Goal: Task Accomplishment & Management: Use online tool/utility

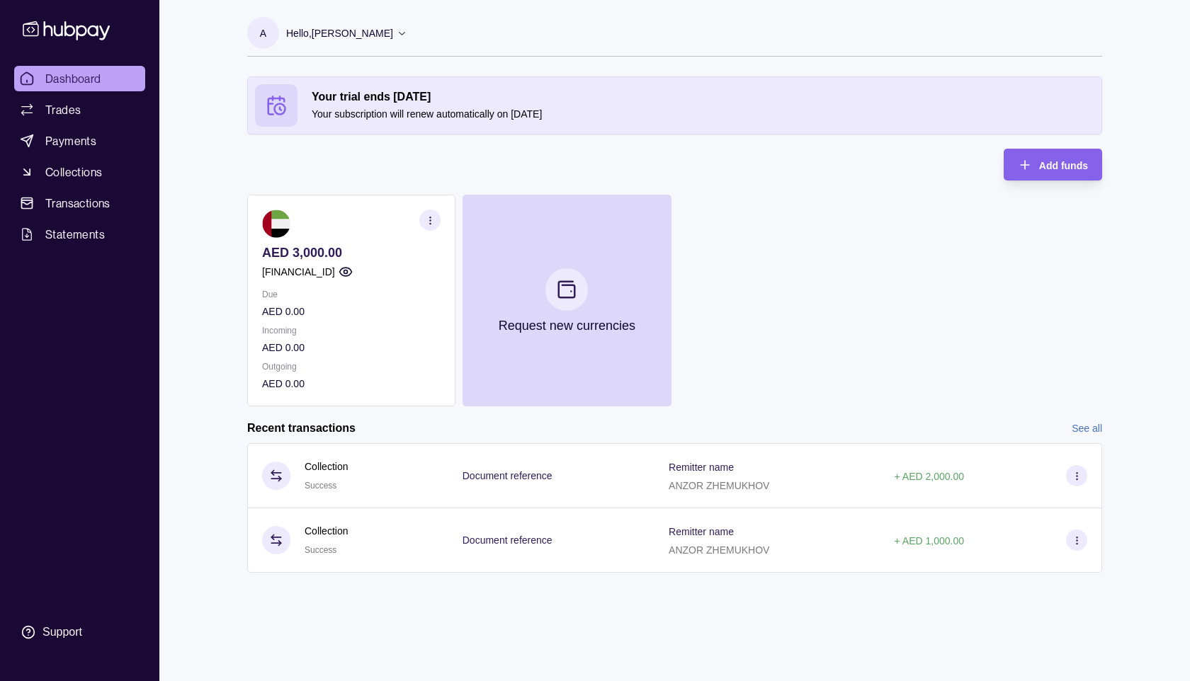
click at [1087, 432] on link "See all" at bounding box center [1087, 429] width 30 height 16
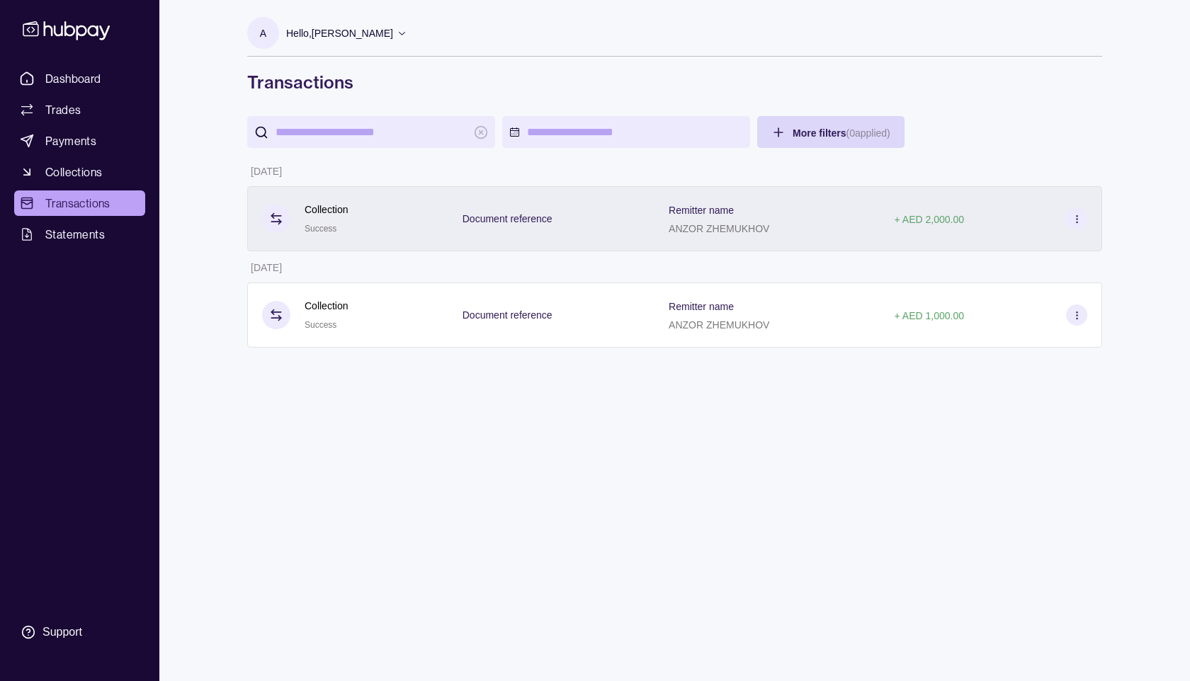
click at [1079, 217] on icon at bounding box center [1077, 219] width 11 height 11
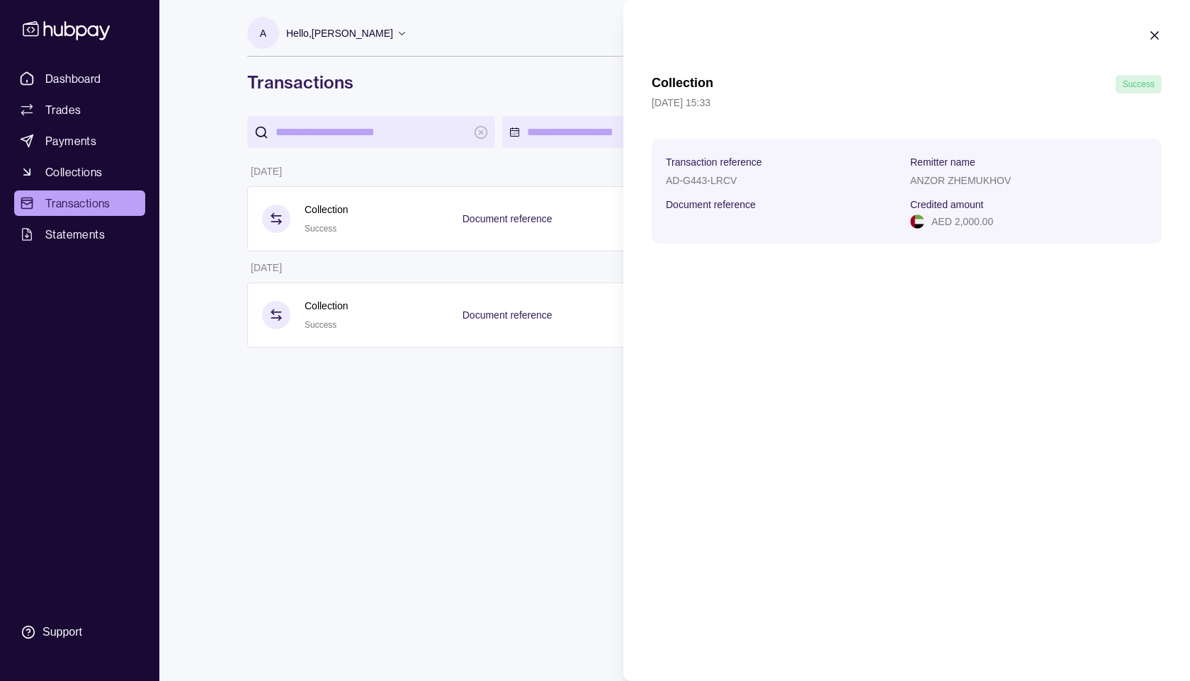
click at [1158, 36] on icon "button" at bounding box center [1155, 35] width 14 height 14
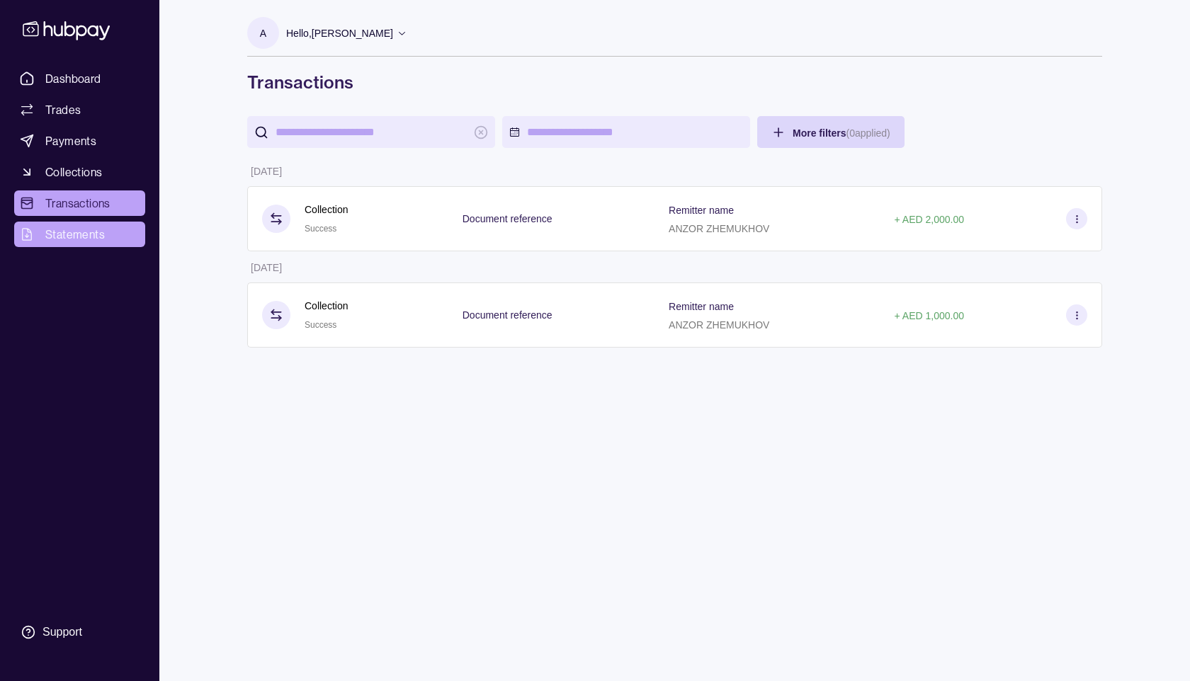
click at [63, 231] on span "Statements" at bounding box center [75, 234] width 60 height 17
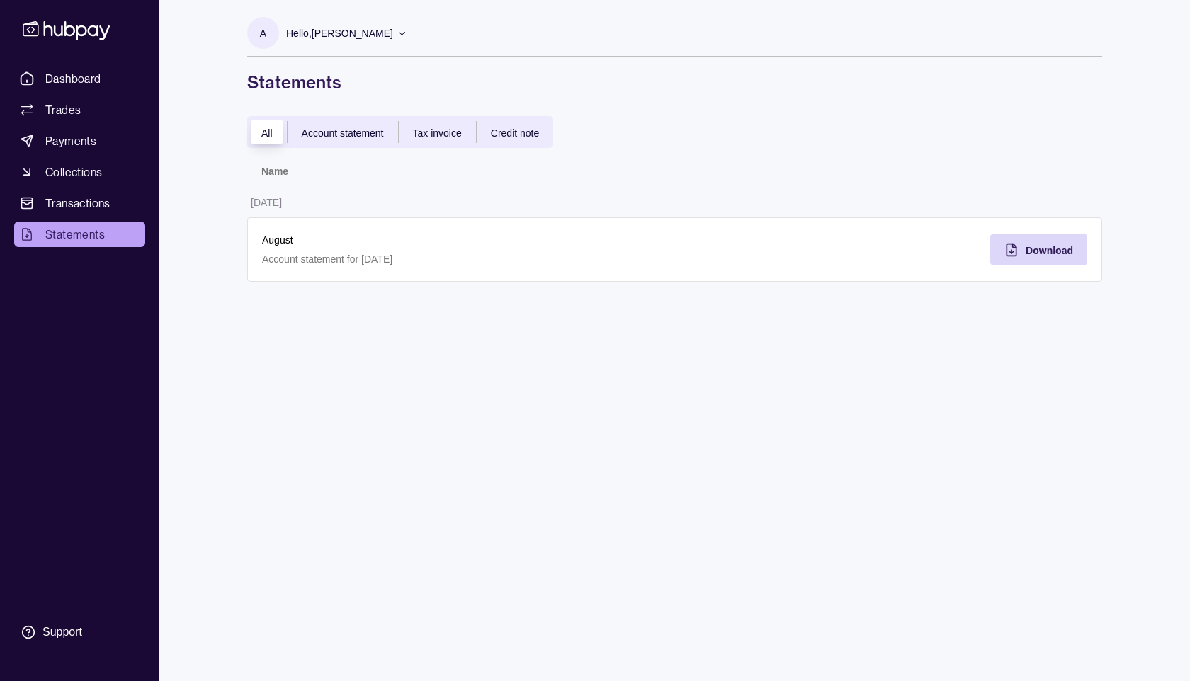
click at [365, 134] on span "Account statement" at bounding box center [343, 133] width 82 height 11
click at [1060, 259] on div "Download" at bounding box center [1028, 250] width 90 height 32
click at [282, 203] on p "01 Sep 2025" at bounding box center [266, 202] width 31 height 11
click at [285, 247] on p "August" at bounding box center [461, 240] width 399 height 16
click at [304, 264] on p "Account statement for 08 Aug 2025" at bounding box center [461, 259] width 399 height 16
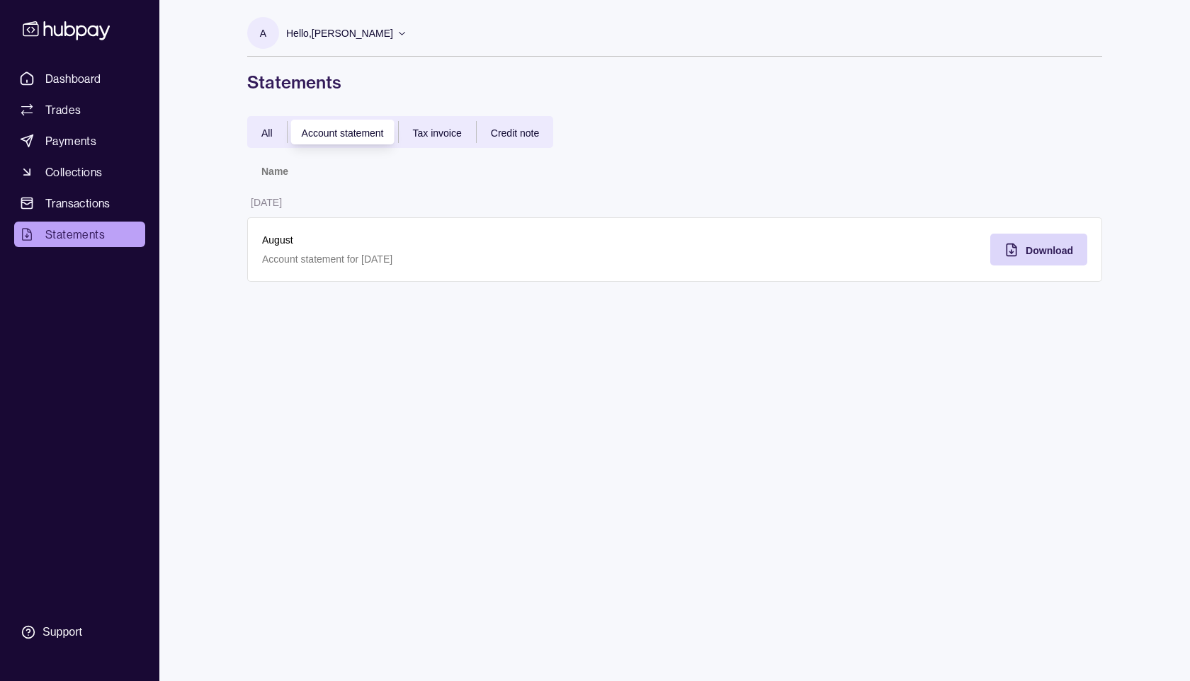
click at [302, 255] on p "Account statement for 08 Aug 2025" at bounding box center [461, 259] width 399 height 16
click at [269, 130] on span "All" at bounding box center [266, 133] width 11 height 11
click at [780, 312] on div "A Hello, Anzor Zhemukhov DAO Metaplayer FZ LLC Account Terms and conditions Pri…" at bounding box center [675, 340] width 912 height 681
click at [400, 198] on td "01 Sep 2025" at bounding box center [461, 201] width 428 height 31
click at [351, 137] on span "Account statement" at bounding box center [343, 133] width 82 height 11
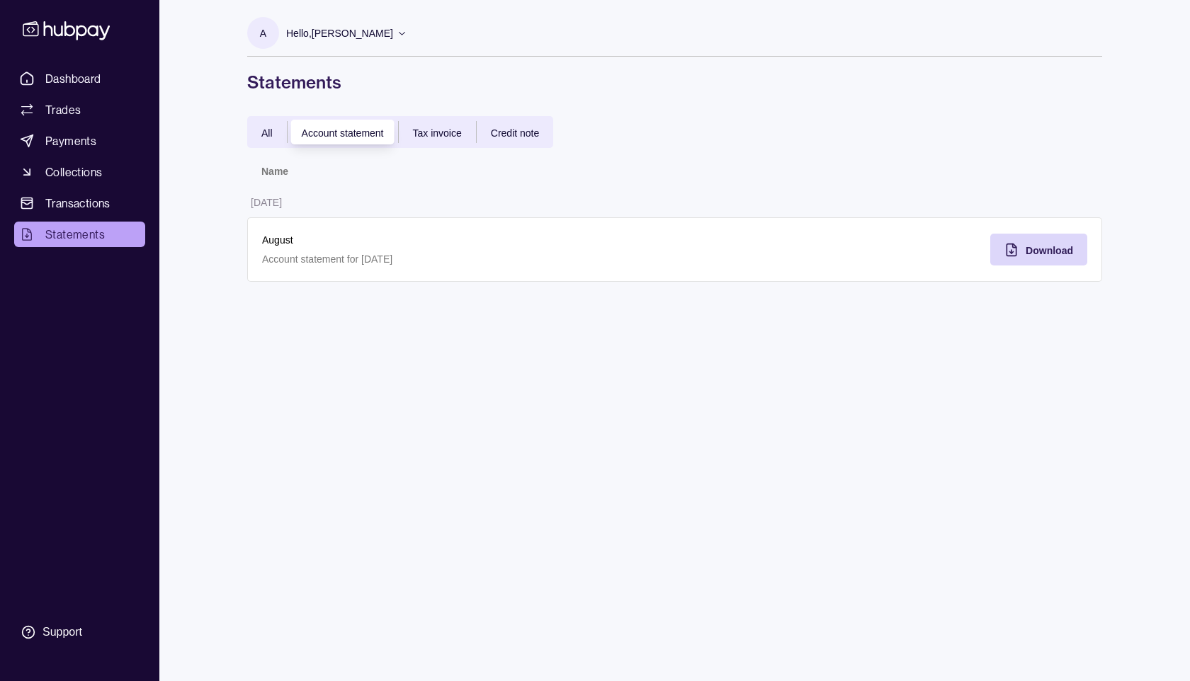
click at [436, 135] on span "Tax invoice" at bounding box center [437, 133] width 49 height 11
click at [514, 135] on span "Credit note" at bounding box center [515, 133] width 48 height 11
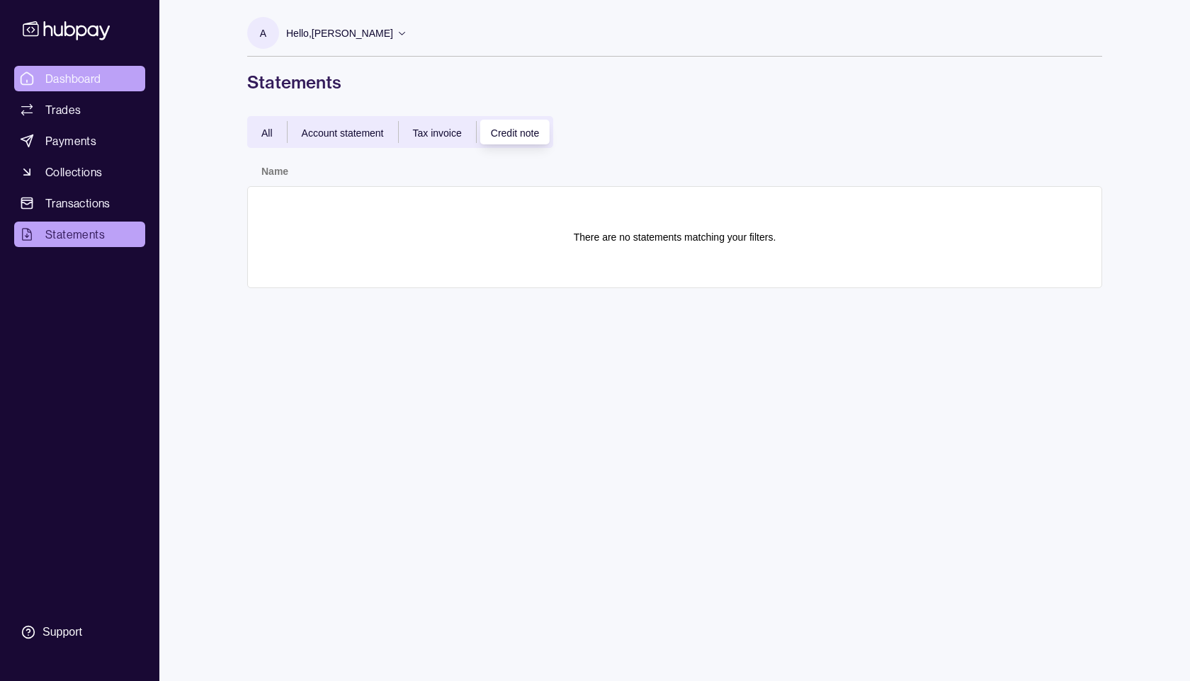
click at [71, 78] on span "Dashboard" at bounding box center [73, 78] width 56 height 17
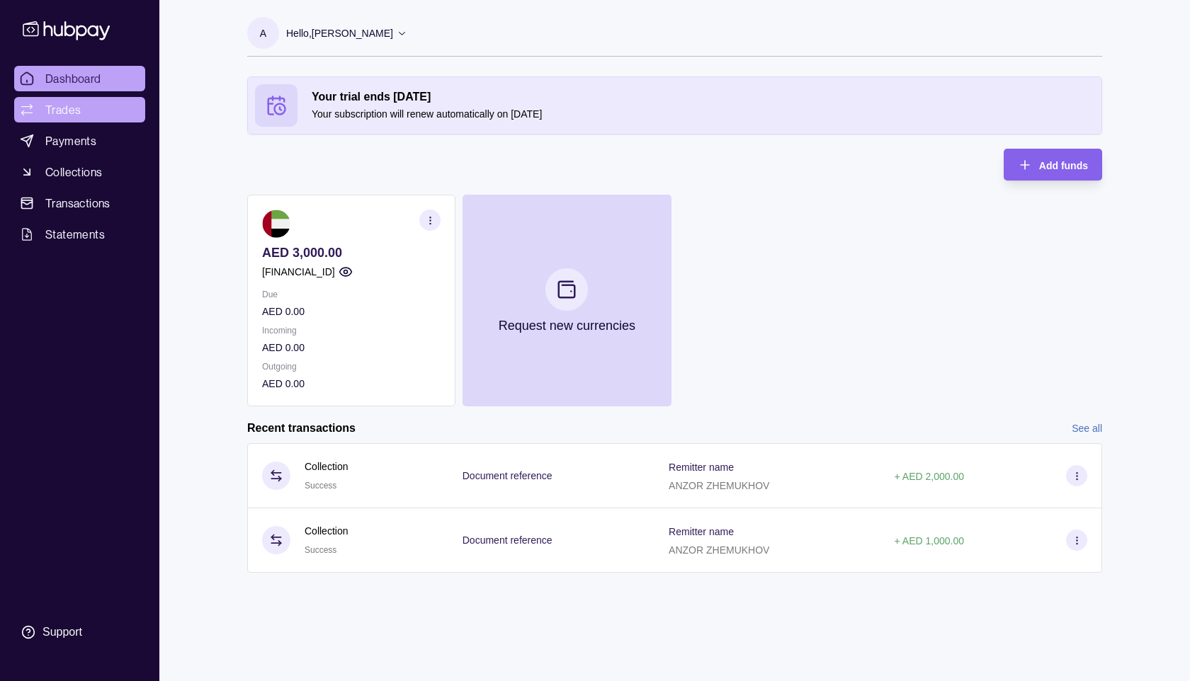
click at [75, 115] on span "Trades" at bounding box center [62, 109] width 35 height 17
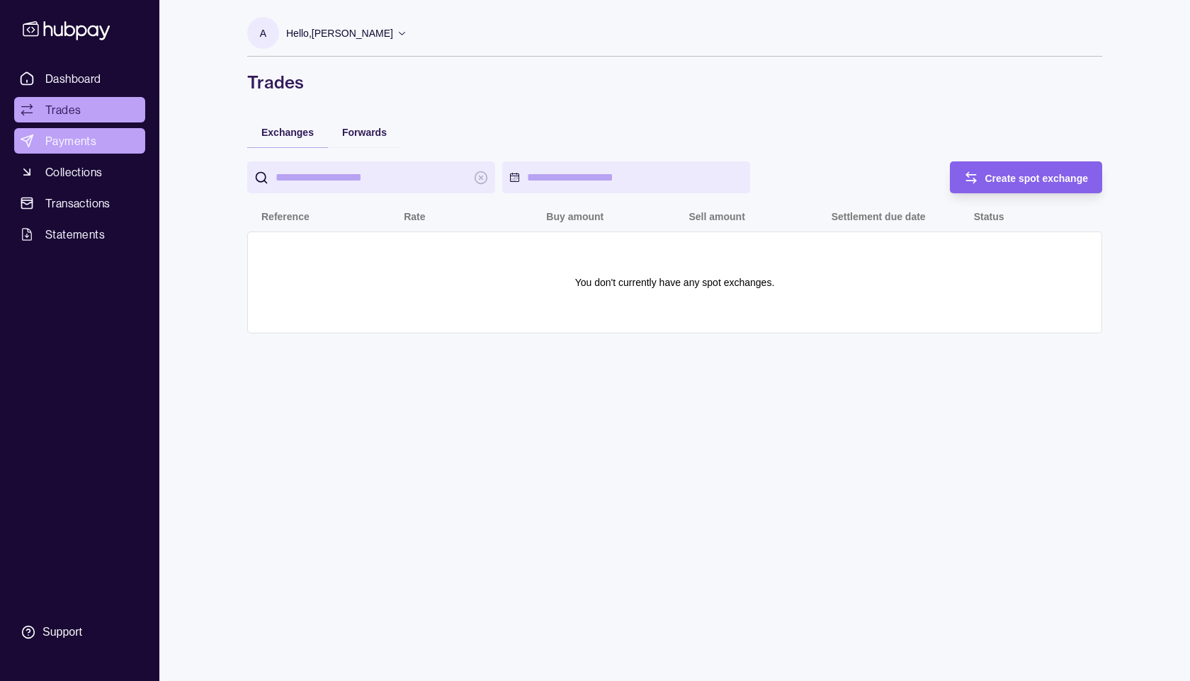
click at [54, 145] on span "Payments" at bounding box center [70, 140] width 51 height 17
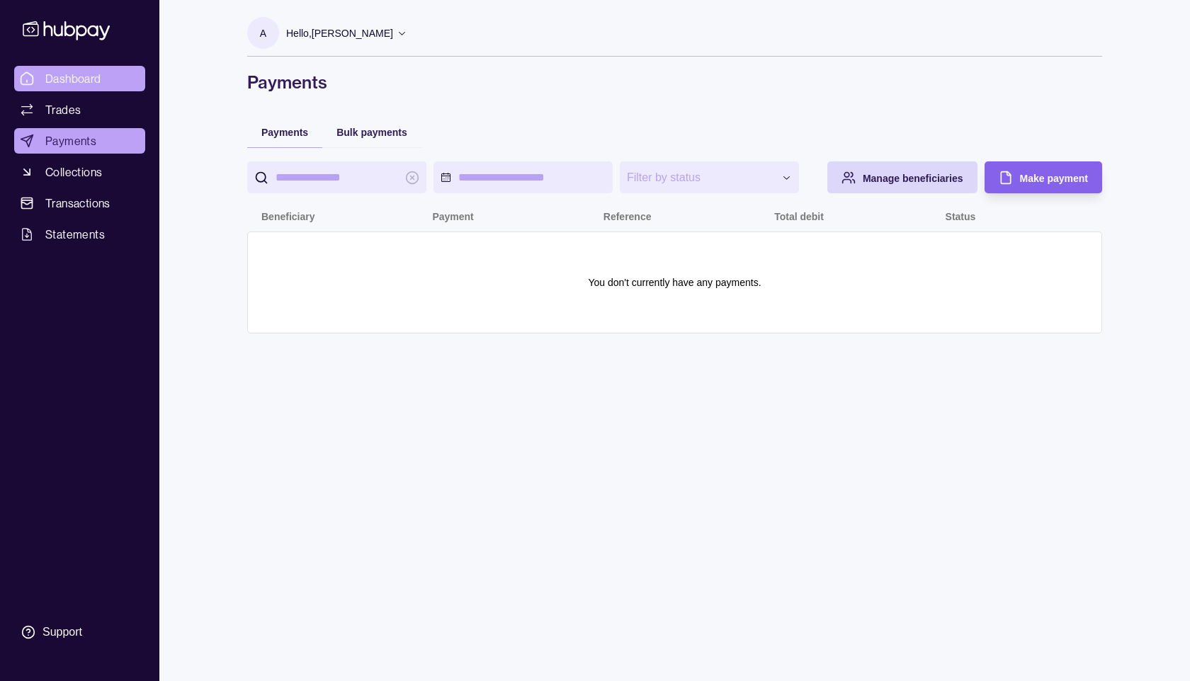
click at [100, 87] on link "Dashboard" at bounding box center [79, 79] width 131 height 26
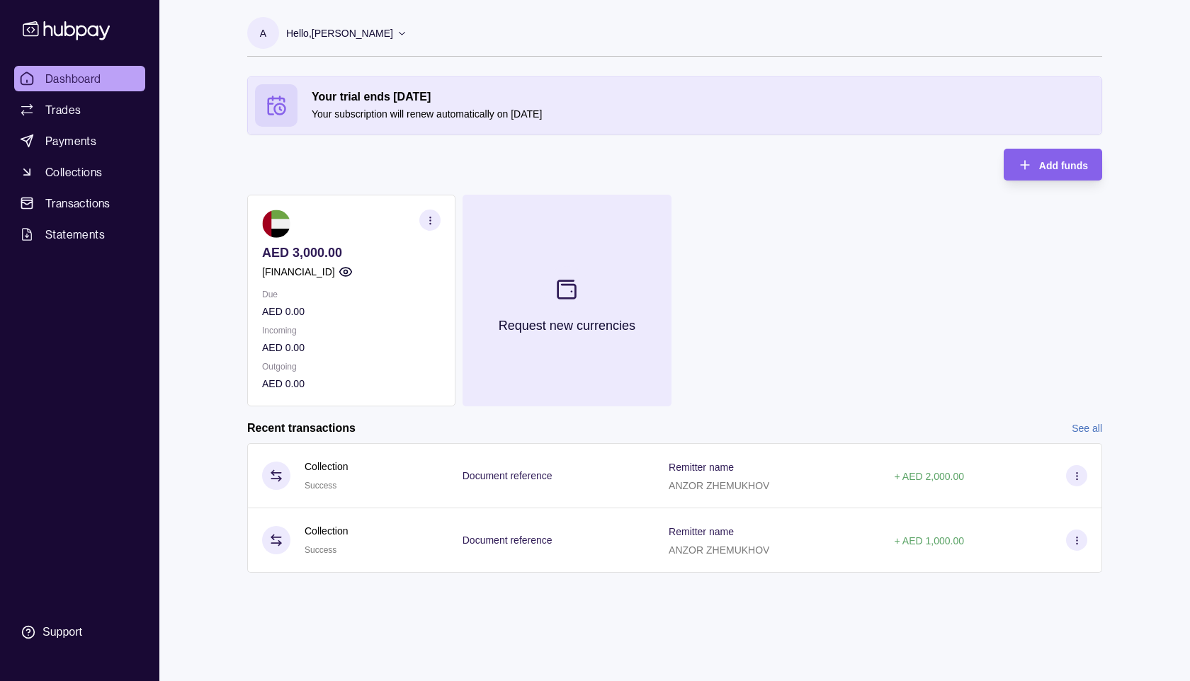
click at [565, 302] on section at bounding box center [566, 289] width 47 height 47
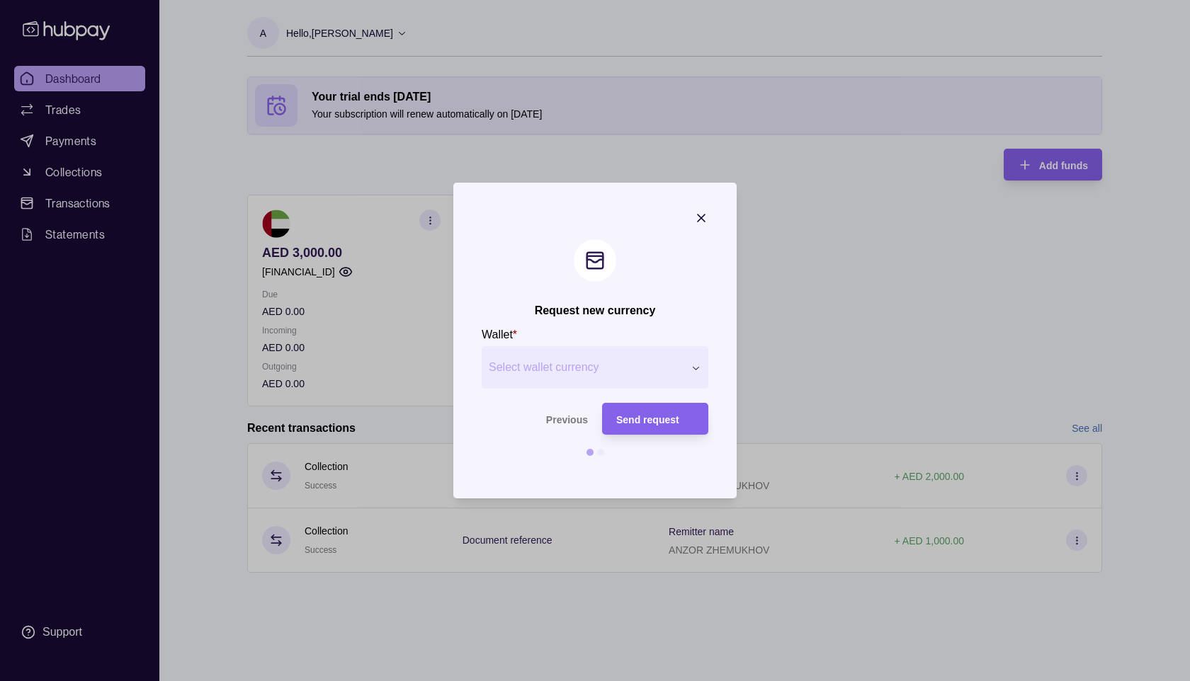
click at [613, 375] on span "Select wallet currency" at bounding box center [586, 367] width 195 height 17
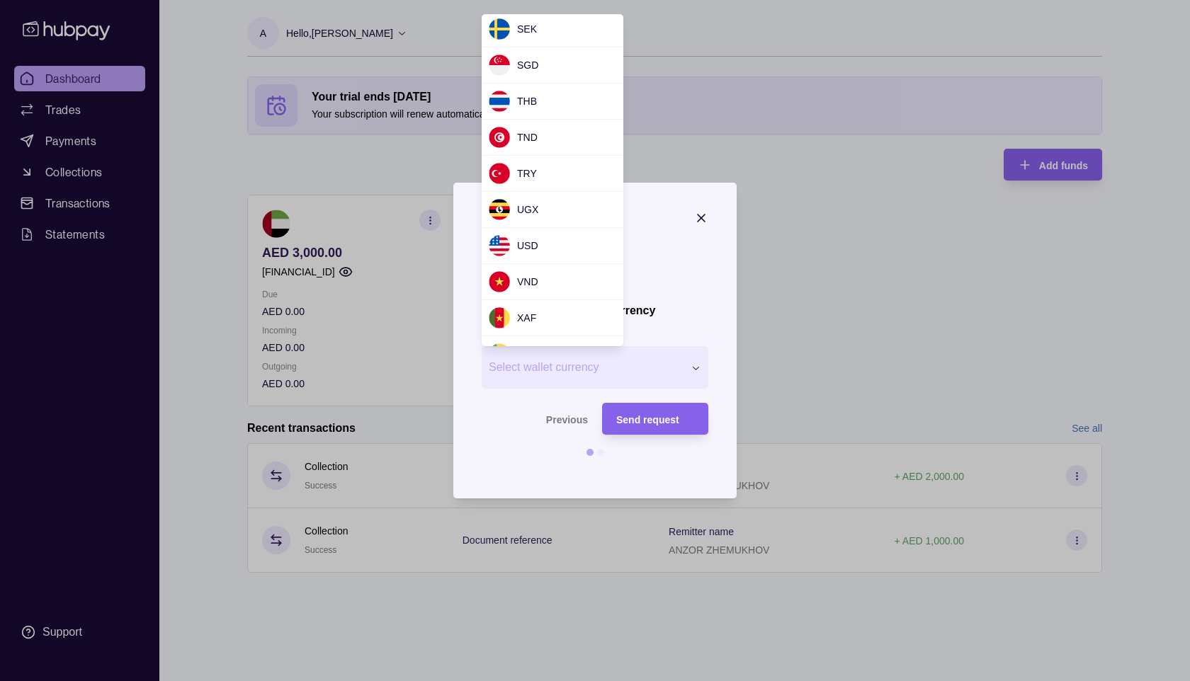
scroll to position [1183, 0]
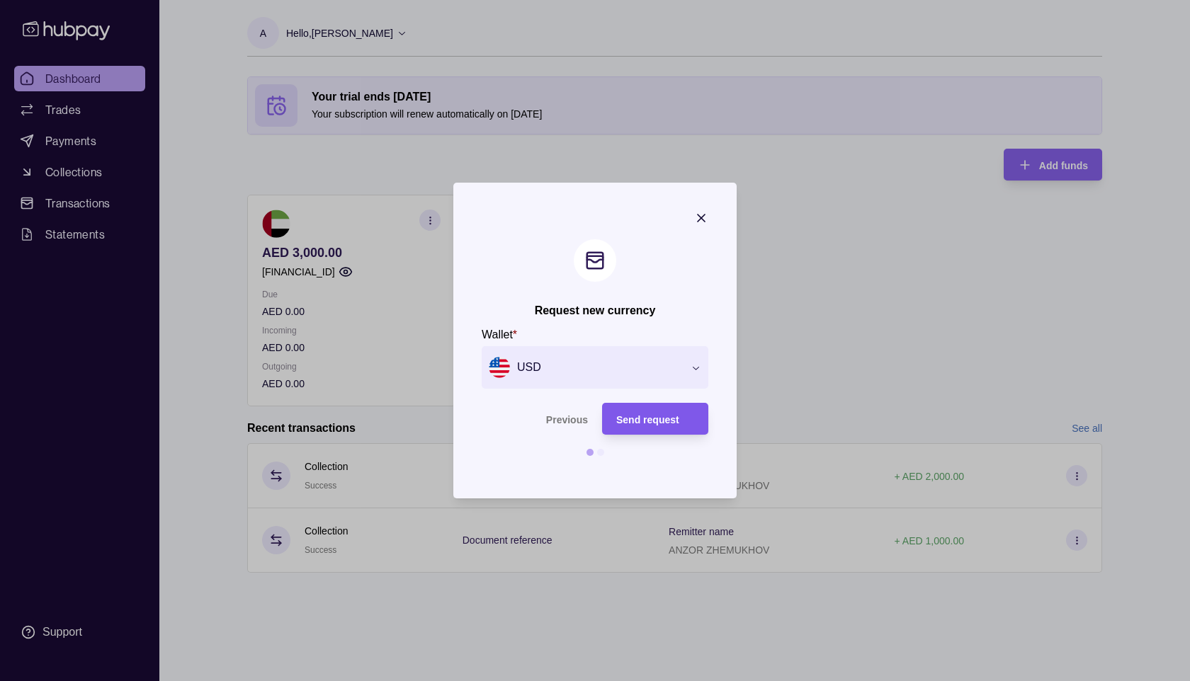
click at [654, 425] on div "Send request" at bounding box center [655, 419] width 78 height 17
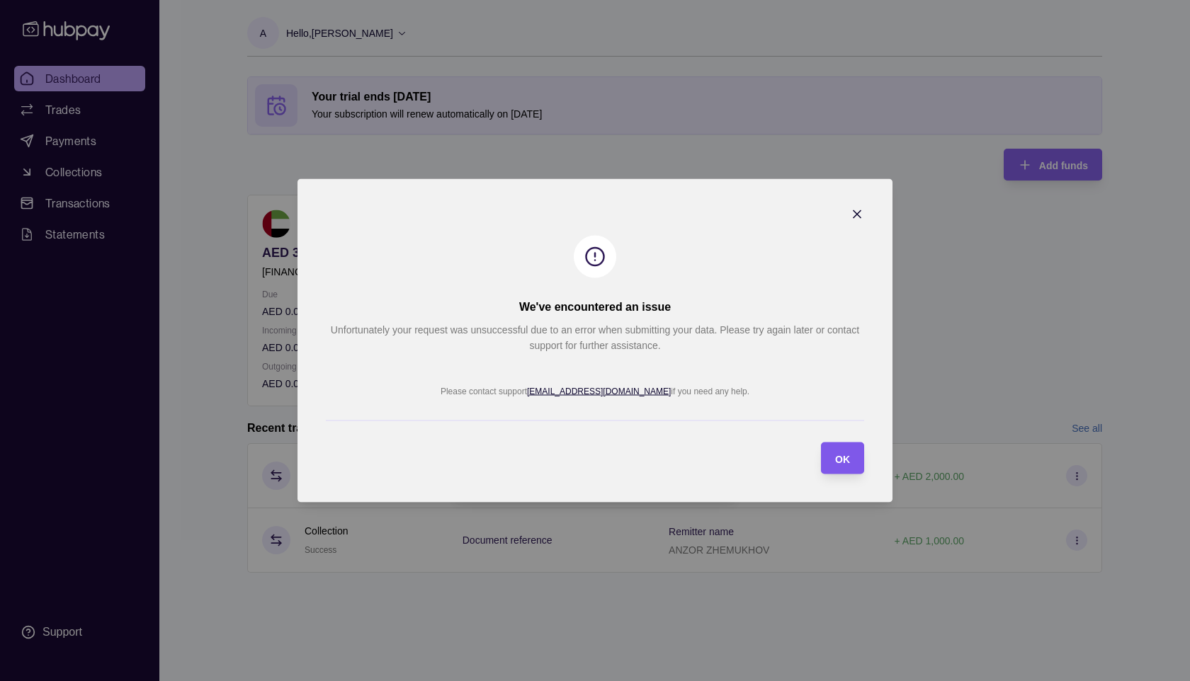
click at [850, 463] on section "OK" at bounding box center [842, 459] width 43 height 32
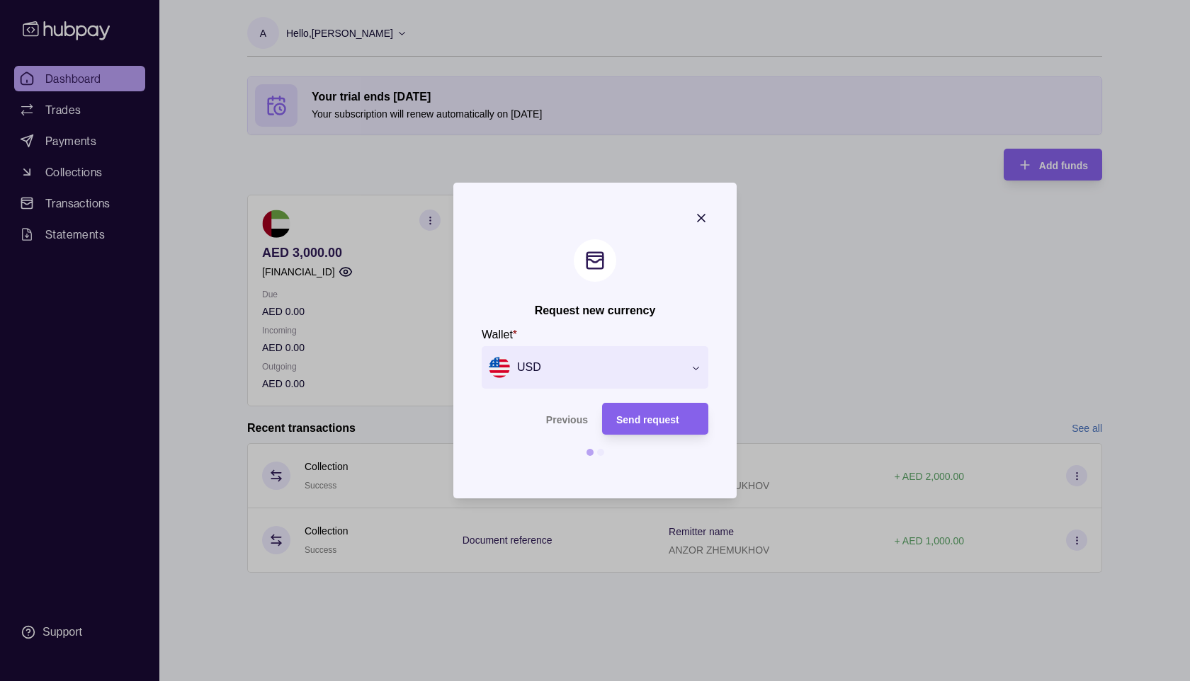
click at [601, 455] on div at bounding box center [600, 452] width 7 height 7
click at [601, 451] on div at bounding box center [600, 452] width 7 height 7
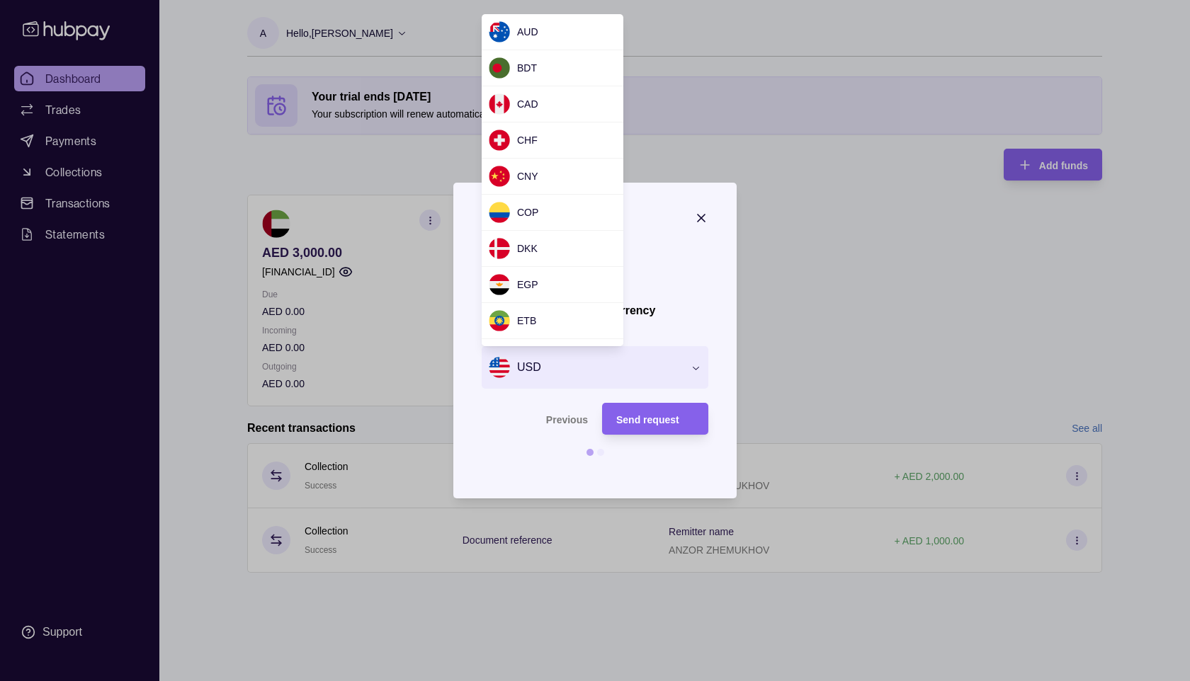
click at [635, 681] on div "Request new currency Wallet * USD *** *** *** *** *** *** *** *** *** *** *** *…" at bounding box center [595, 681] width 1190 height 0
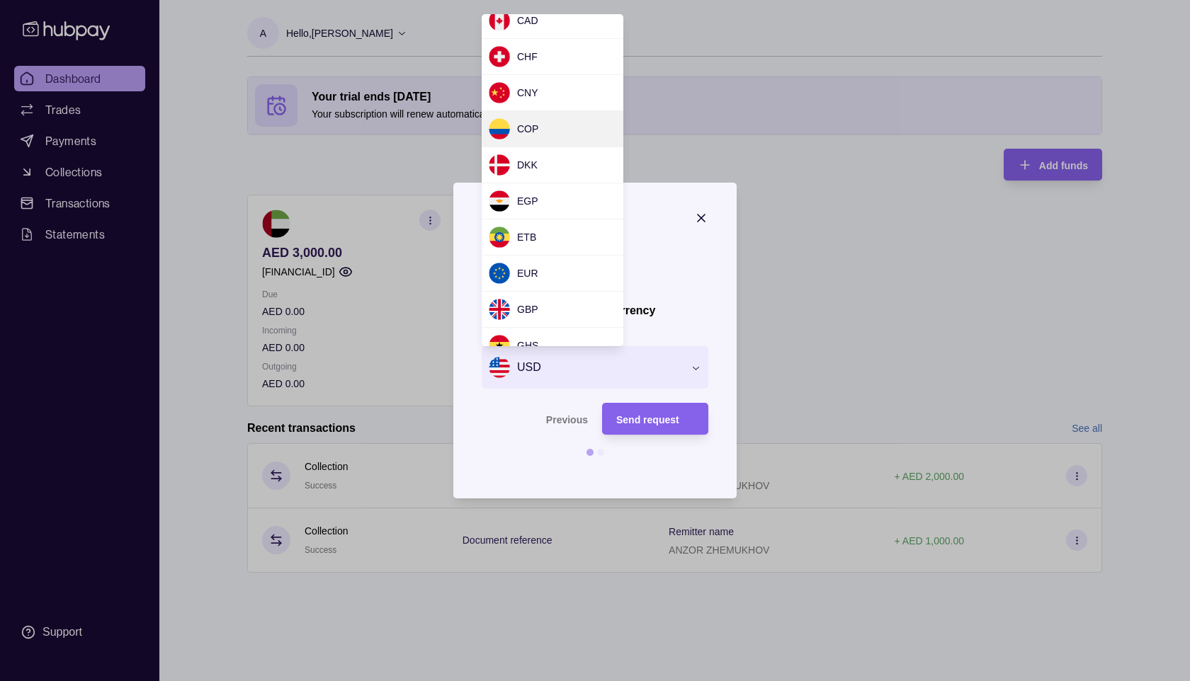
scroll to position [128, 0]
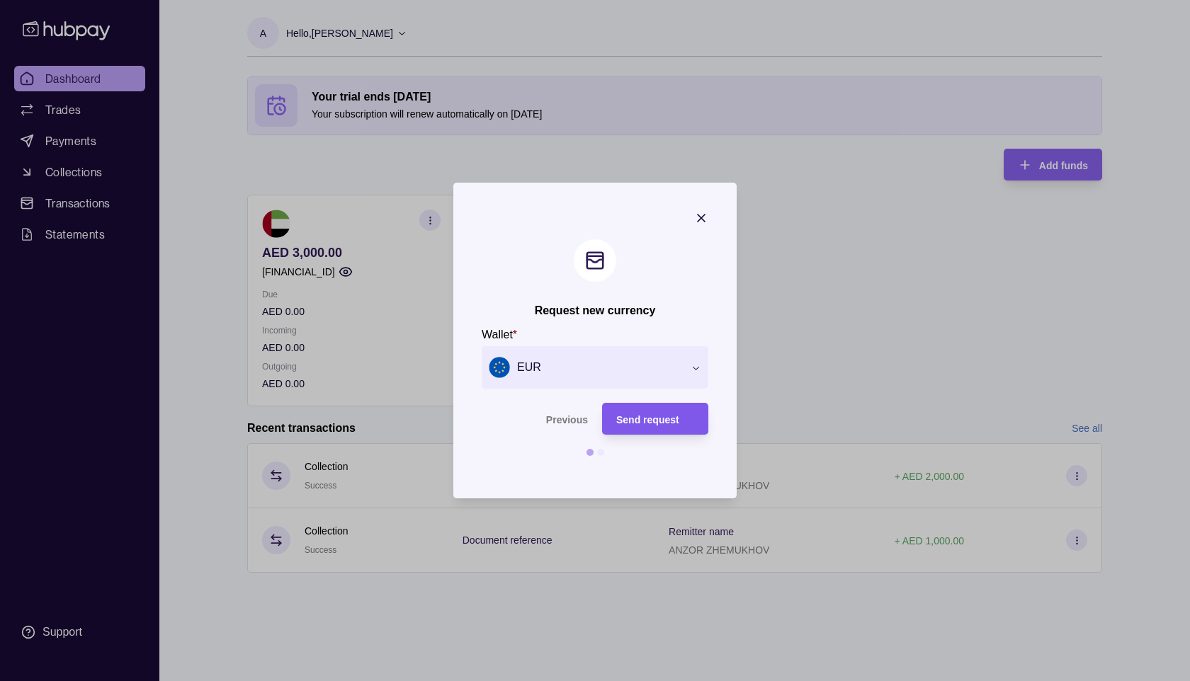
click at [653, 426] on div "Send request" at bounding box center [655, 419] width 78 height 17
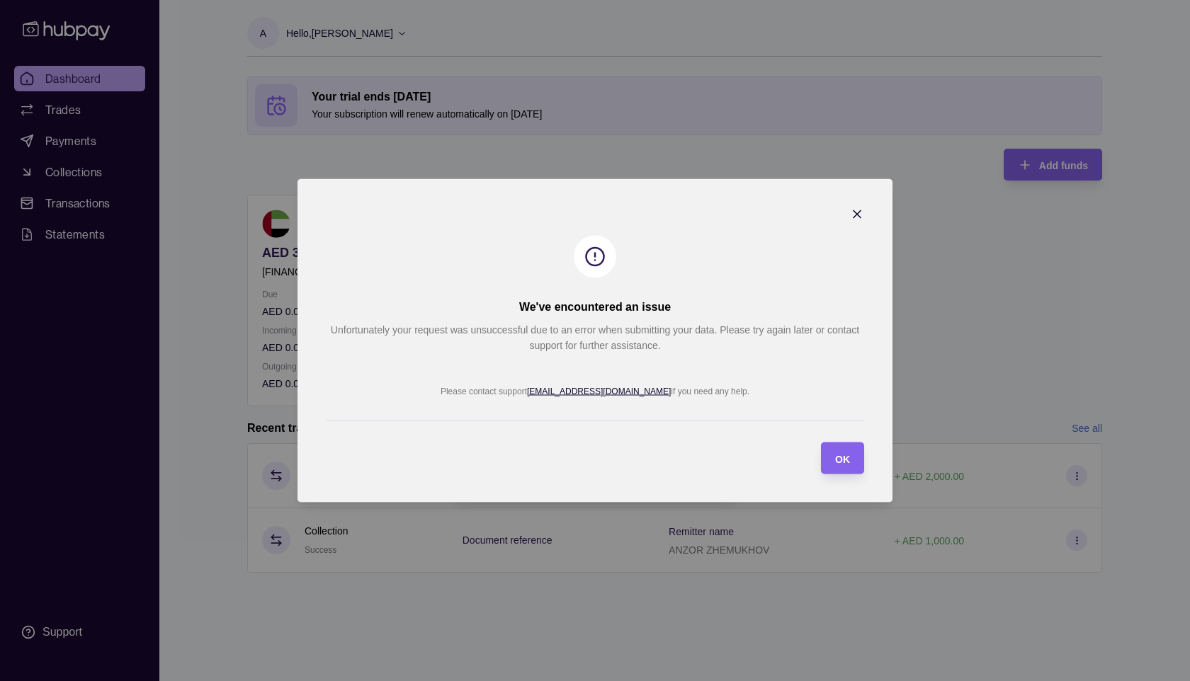
click at [857, 215] on icon "button" at bounding box center [857, 214] width 7 height 7
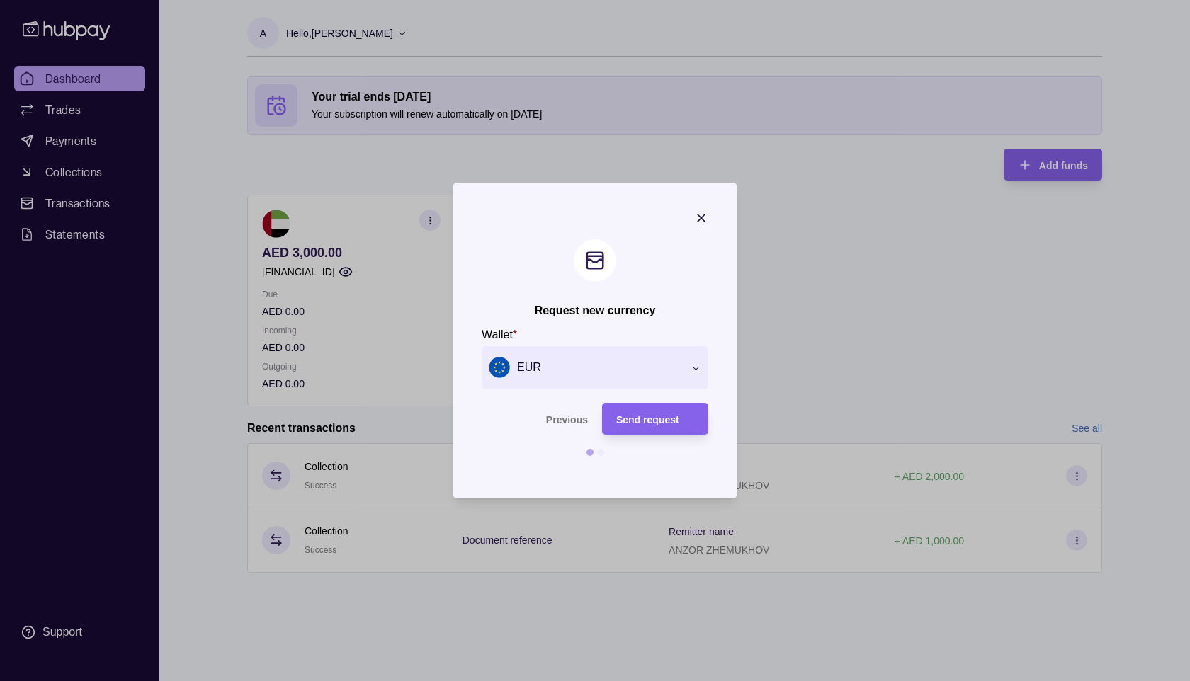
click at [701, 216] on icon "button" at bounding box center [701, 218] width 14 height 14
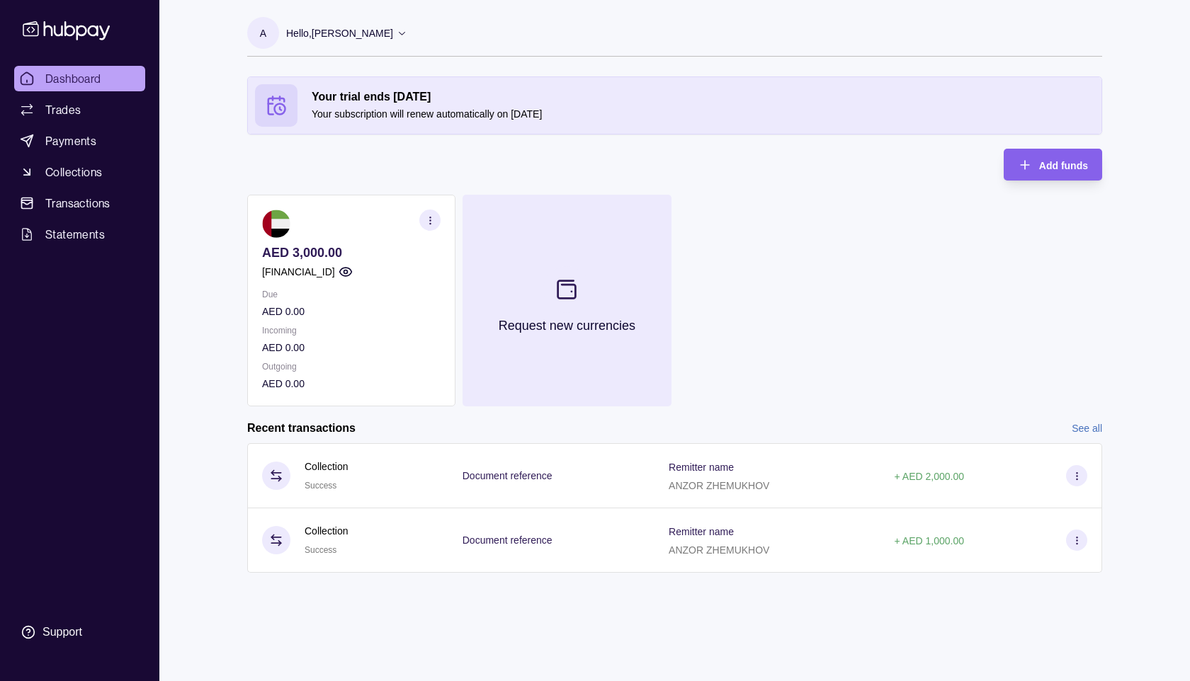
click at [566, 299] on icon at bounding box center [566, 289] width 23 height 23
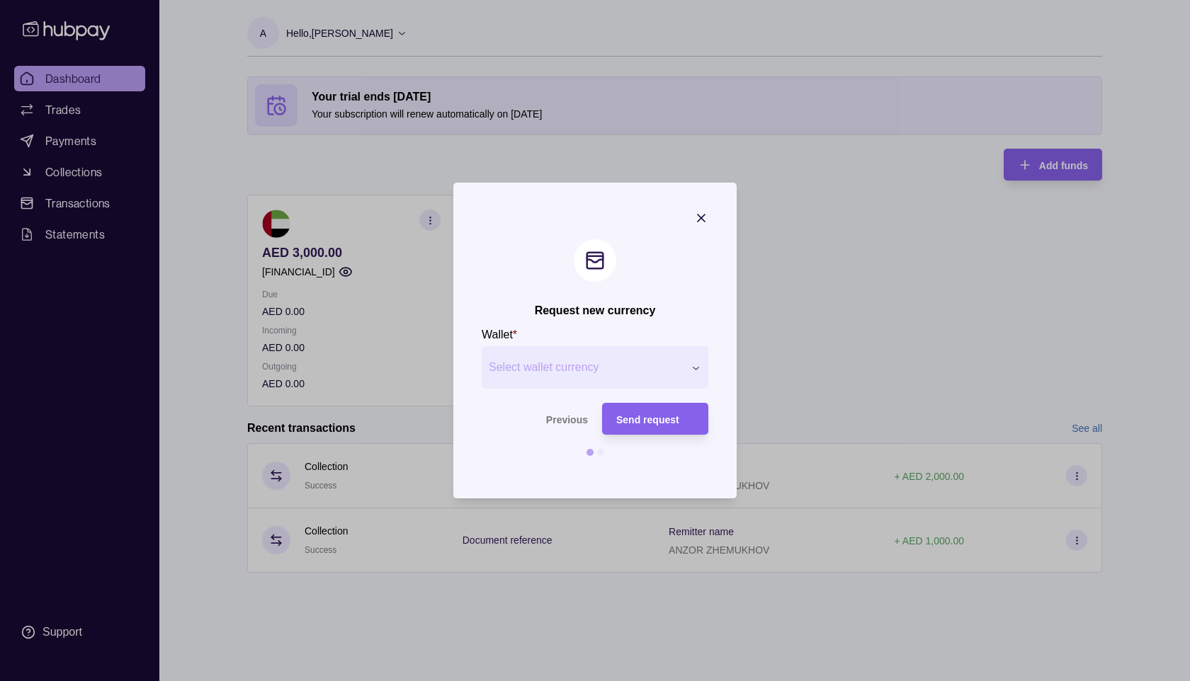
click at [627, 377] on button "Select wallet currency" at bounding box center [595, 367] width 227 height 43
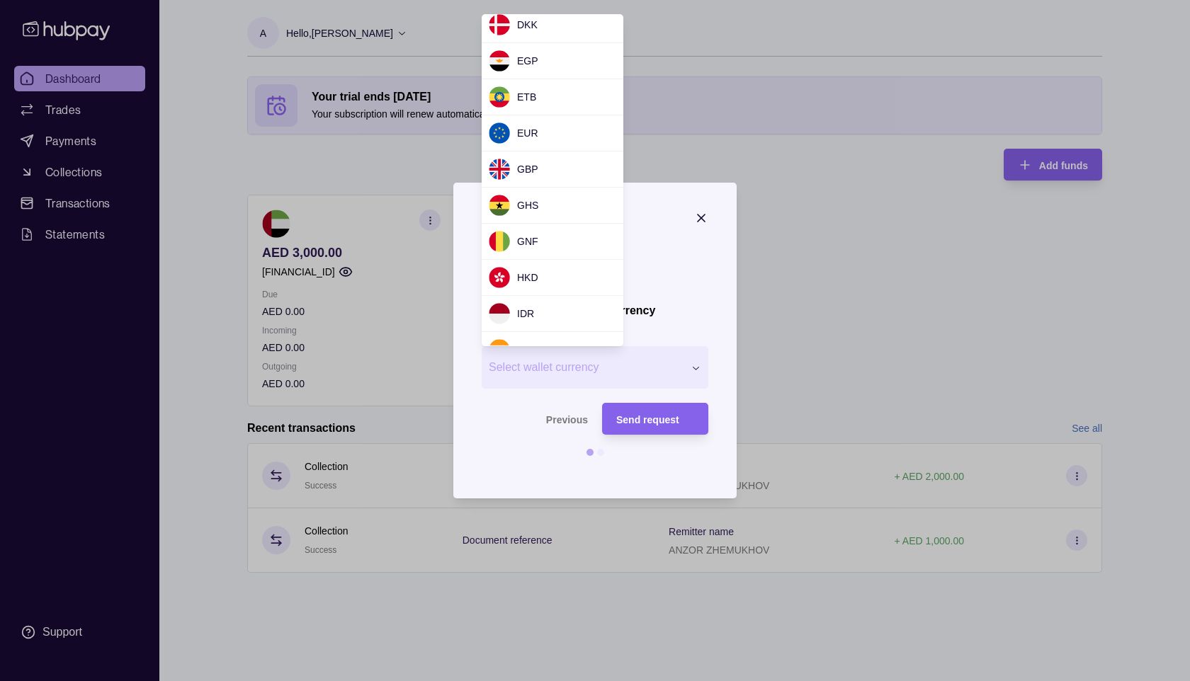
scroll to position [225, 0]
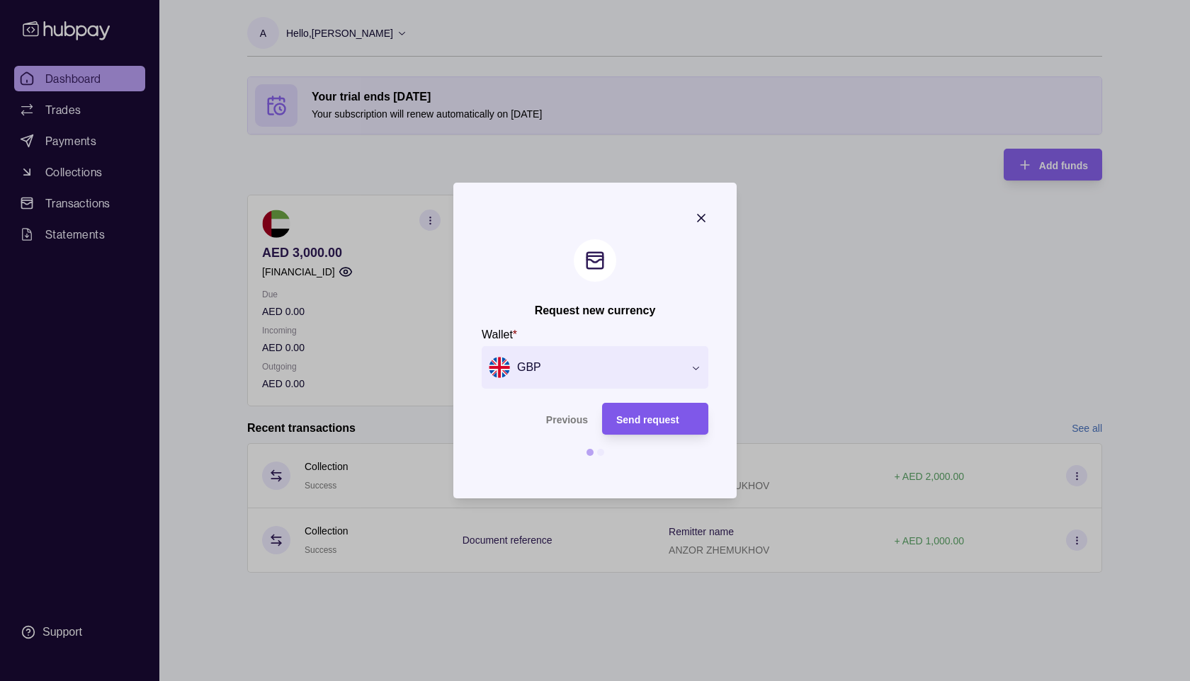
click at [652, 419] on span "Send request" at bounding box center [647, 419] width 63 height 11
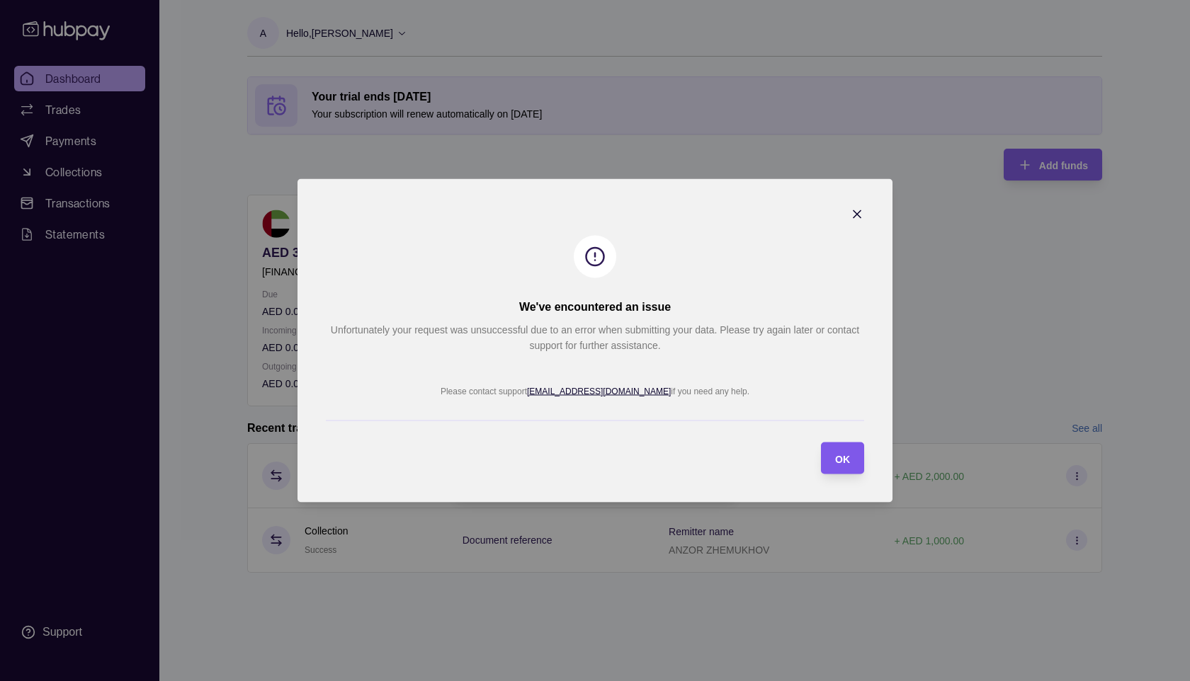
click at [824, 458] on div "button" at bounding box center [821, 458] width 15 height 15
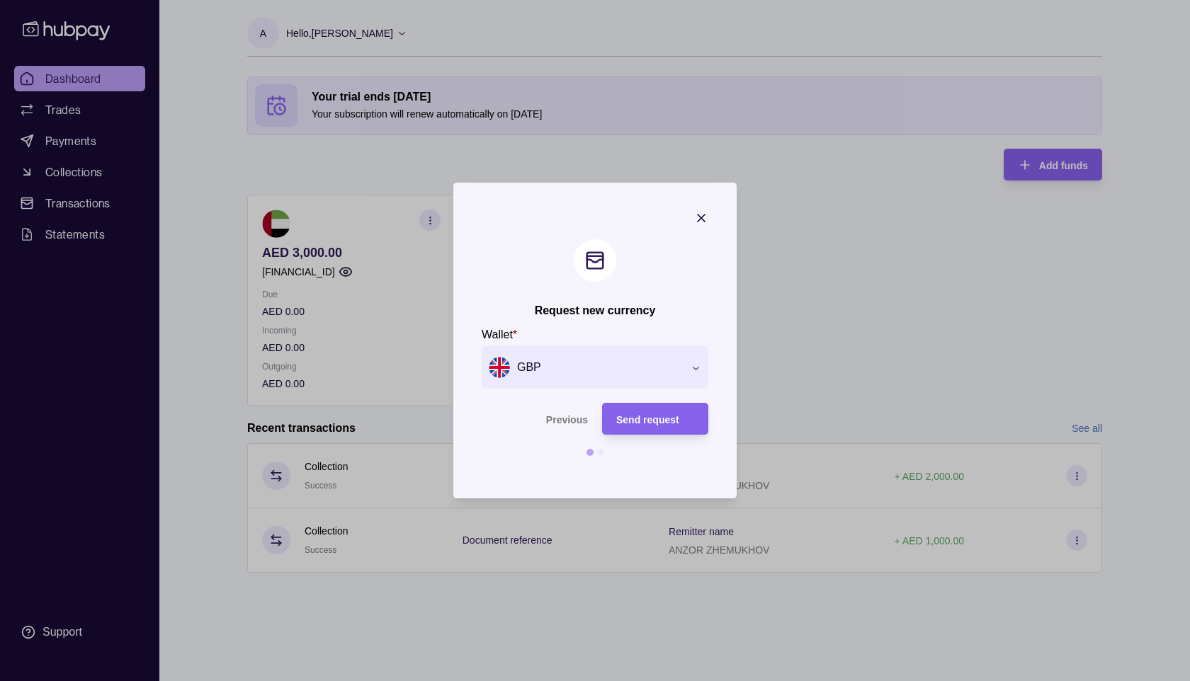
click at [696, 213] on icon "button" at bounding box center [701, 218] width 14 height 14
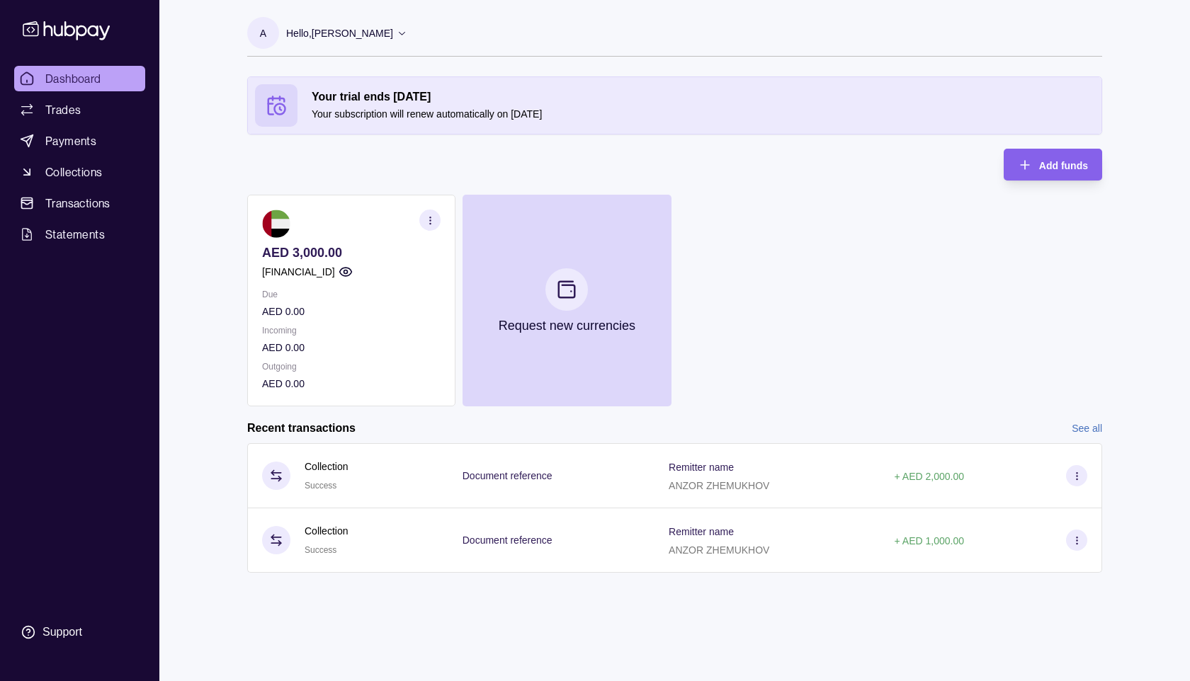
click at [683, 214] on div "AED 3,000.00 [FINANCIAL_ID] Due AED 0.00 Incoming AED 0.00 Outgoing AED 0.00 Re…" at bounding box center [674, 301] width 855 height 212
click at [81, 198] on span "Transactions" at bounding box center [77, 203] width 65 height 17
